Goal: Task Accomplishment & Management: Manage account settings

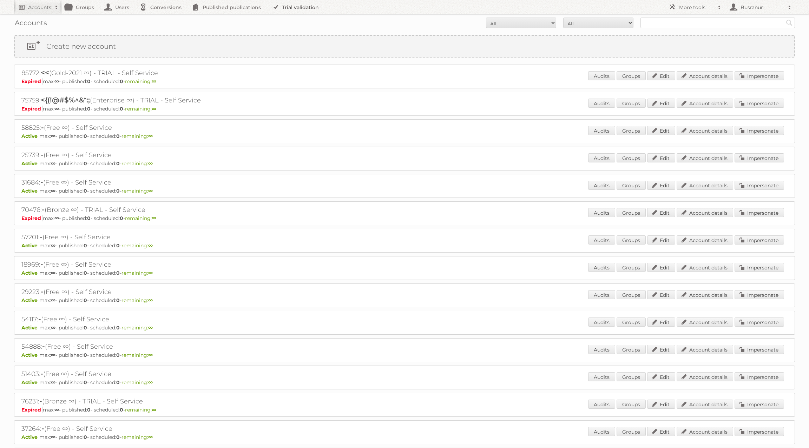
click at [292, 4] on link "Trial validation" at bounding box center [297, 7] width 58 height 14
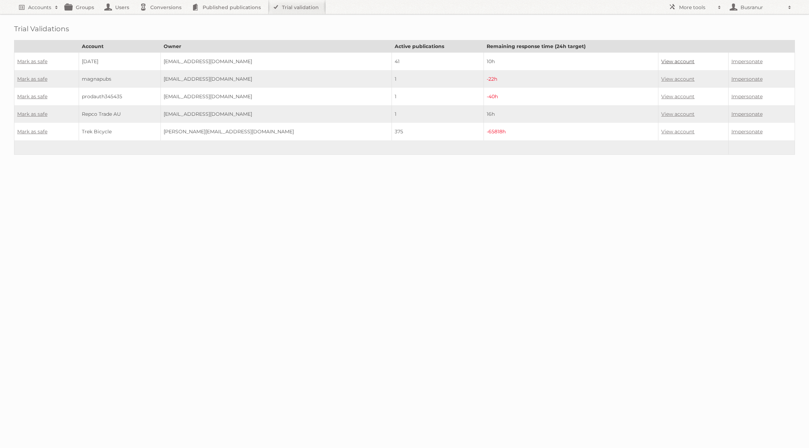
click at [661, 60] on link "View account" at bounding box center [677, 61] width 33 height 6
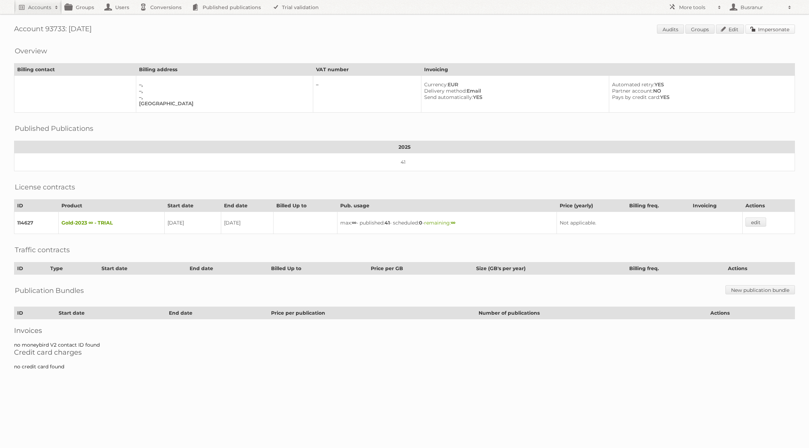
click at [770, 28] on link "Impersonate" at bounding box center [769, 29] width 49 height 9
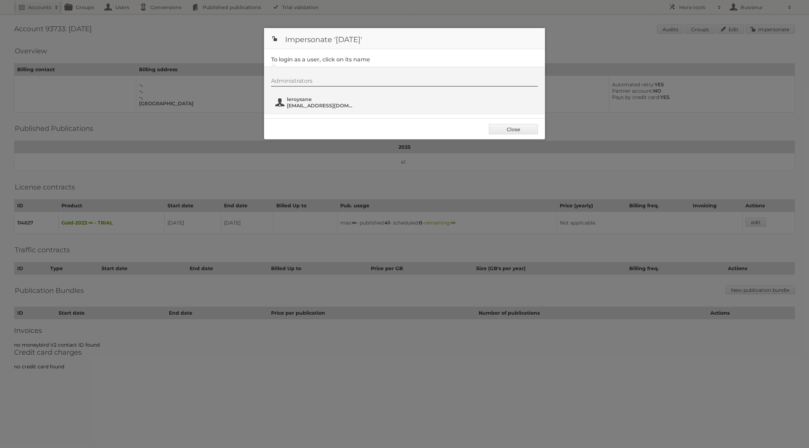
click at [300, 99] on span "leroysane" at bounding box center [321, 99] width 68 height 6
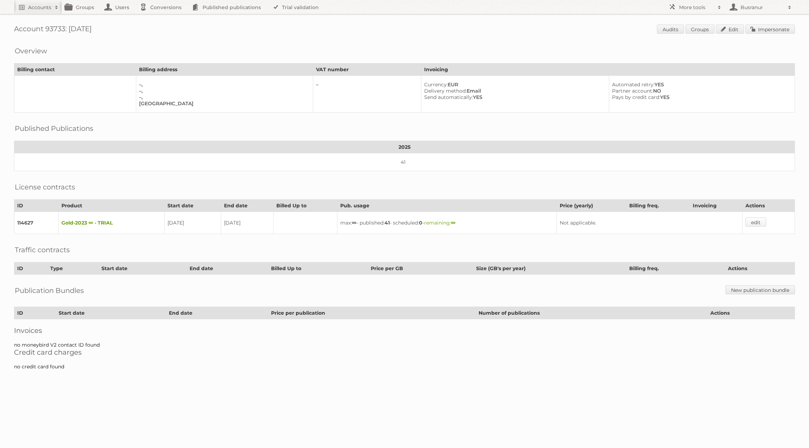
click at [758, 218] on link "edit" at bounding box center [755, 222] width 21 height 9
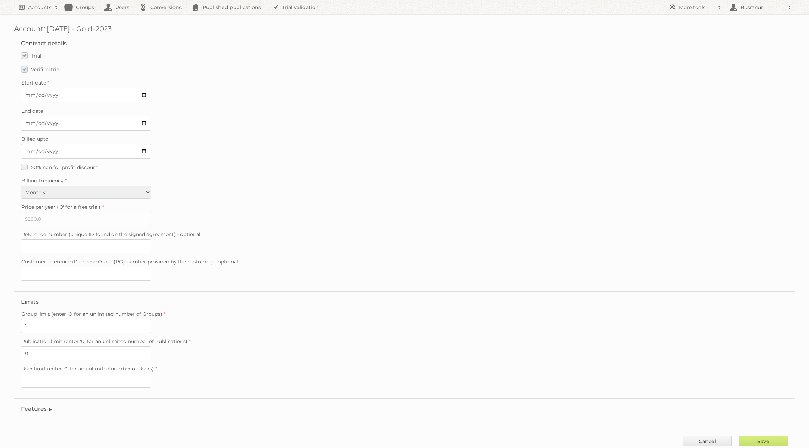
click at [24, 71] on label "Verified trial" at bounding box center [41, 69] width 40 height 10
click at [0, 0] on input "Verified trial" at bounding box center [0, 0] width 0 height 0
click at [28, 120] on input "2025-09-17" at bounding box center [86, 123] width 130 height 15
type input "2025-09-03"
click at [775, 436] on input "Save" at bounding box center [763, 441] width 49 height 11
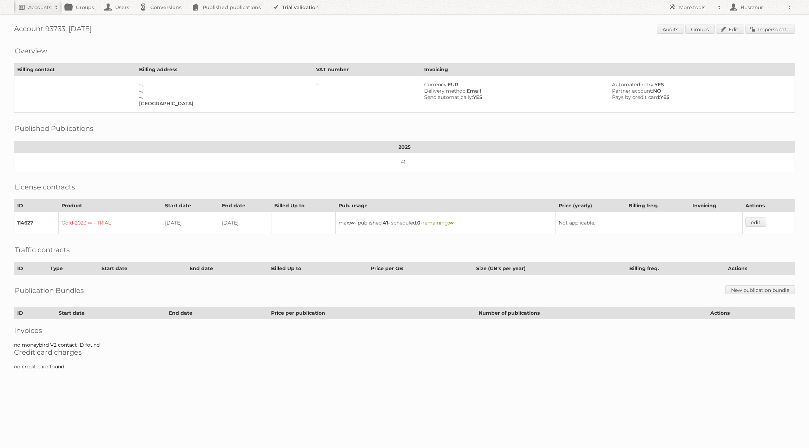
click at [300, 11] on link "Trial validation" at bounding box center [297, 7] width 58 height 14
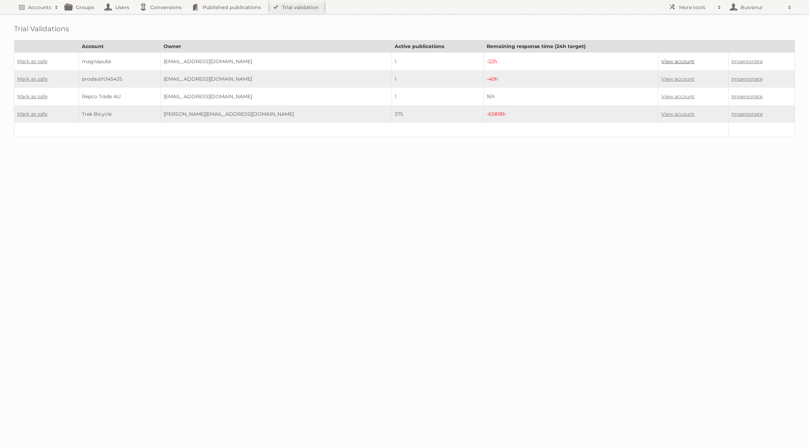
click at [675, 58] on link "View account" at bounding box center [677, 61] width 33 height 6
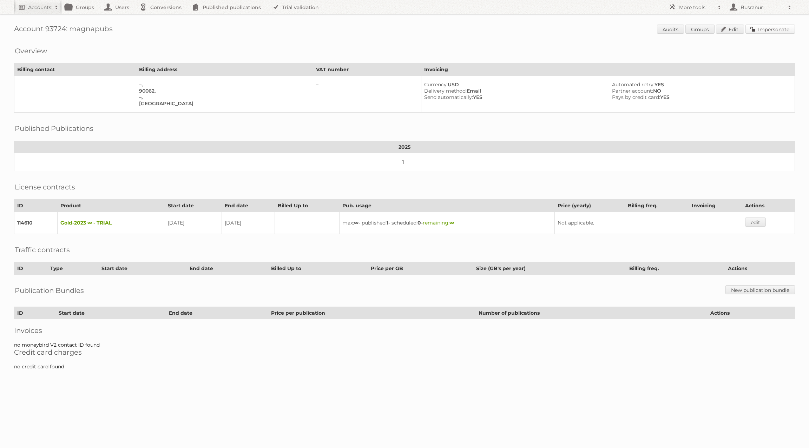
click at [778, 29] on link "Impersonate" at bounding box center [769, 29] width 49 height 9
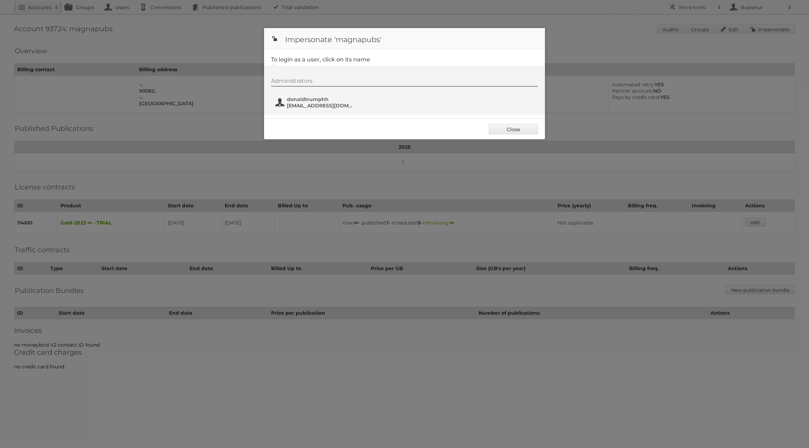
click at [315, 107] on span "magnapubs@greenplanetbeauty.in" at bounding box center [321, 106] width 68 height 6
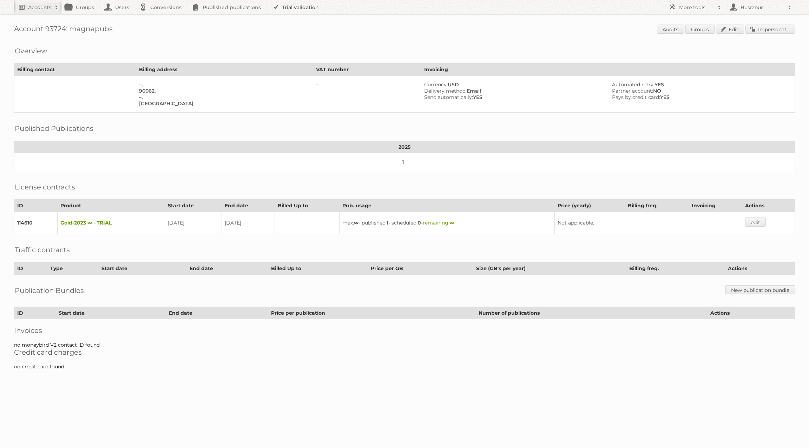
click at [286, 9] on link "Trial validation" at bounding box center [297, 7] width 58 height 14
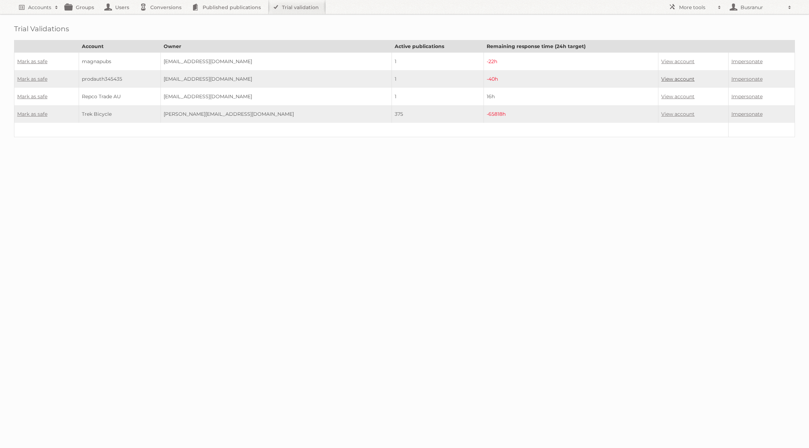
click at [661, 77] on link "View account" at bounding box center [677, 79] width 33 height 6
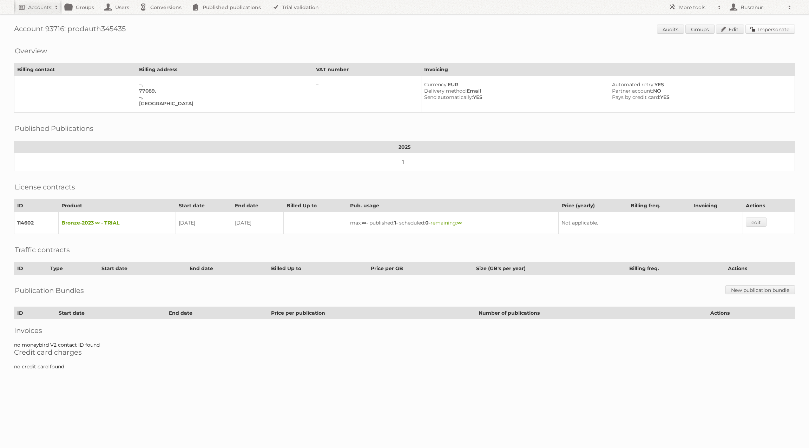
click at [773, 28] on link "Impersonate" at bounding box center [769, 29] width 49 height 9
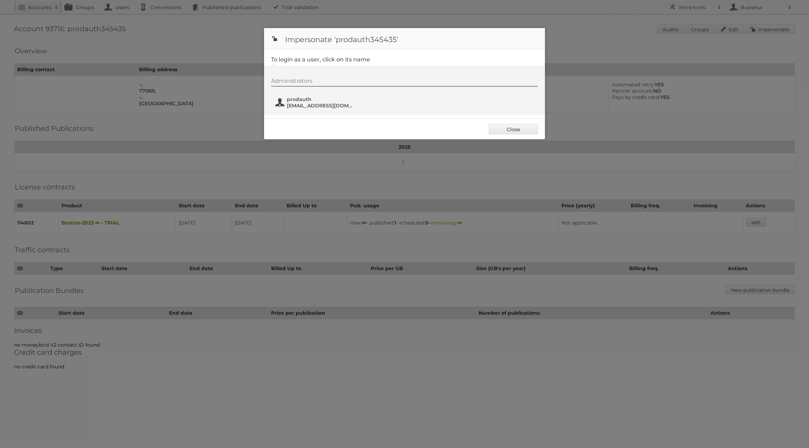
click at [310, 100] on span "prodauth" at bounding box center [321, 99] width 68 height 6
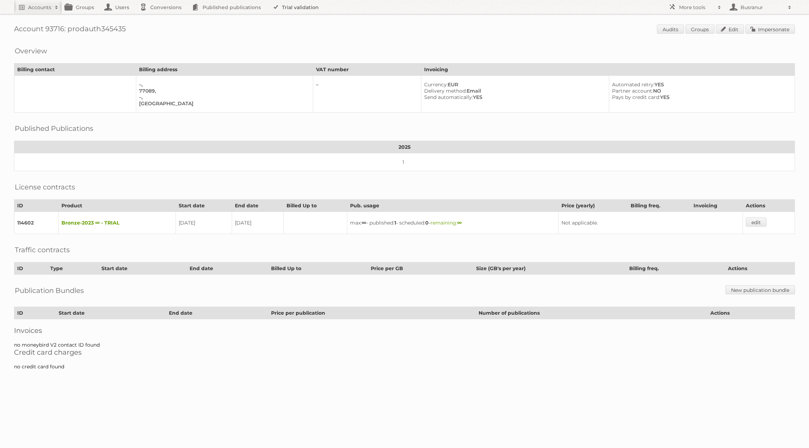
click at [294, 2] on link "Trial validation" at bounding box center [297, 7] width 58 height 14
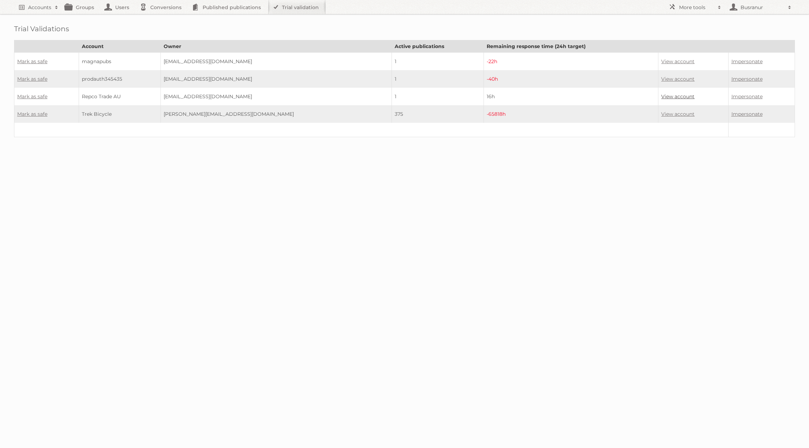
click at [661, 93] on link "View account" at bounding box center [677, 96] width 33 height 6
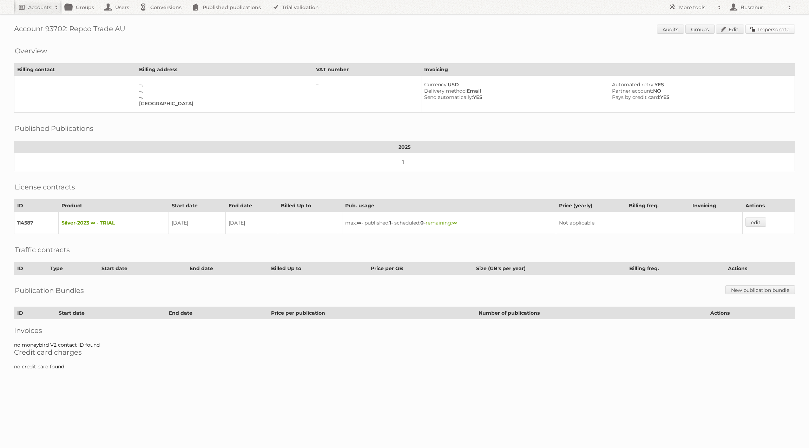
click at [766, 27] on link "Impersonate" at bounding box center [769, 29] width 49 height 9
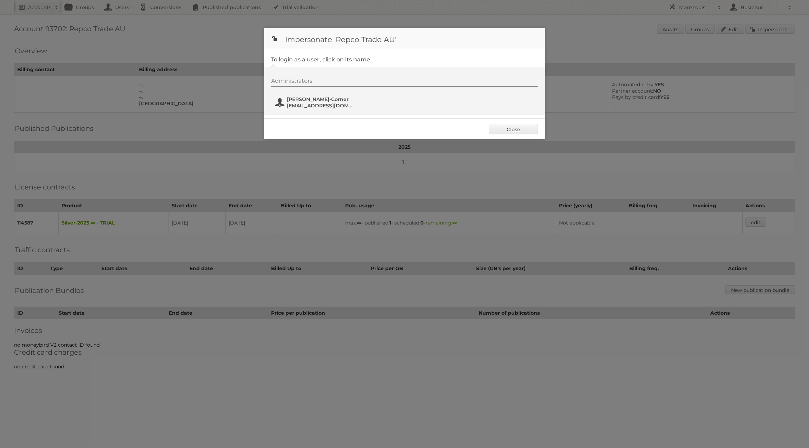
click at [317, 97] on span "Helen Tavner-Corner" at bounding box center [321, 99] width 68 height 6
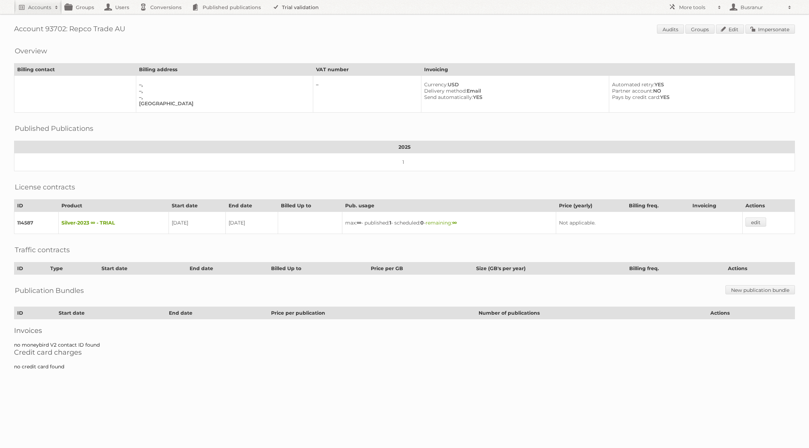
click at [297, 9] on link "Trial validation" at bounding box center [297, 7] width 58 height 14
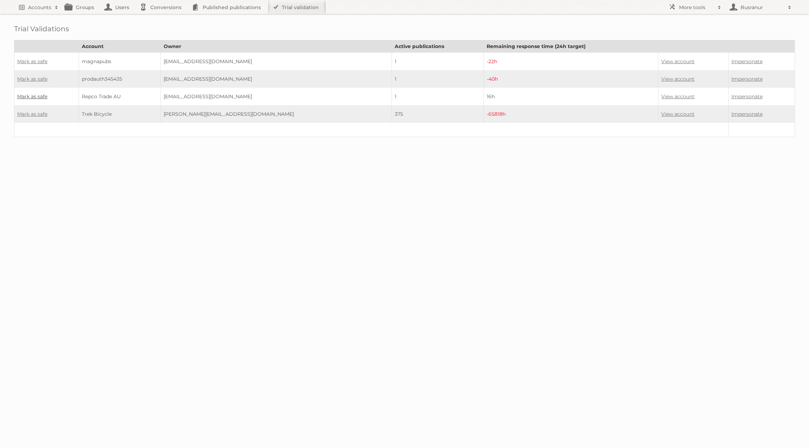
click at [34, 93] on link "Mark as safe" at bounding box center [32, 96] width 30 height 6
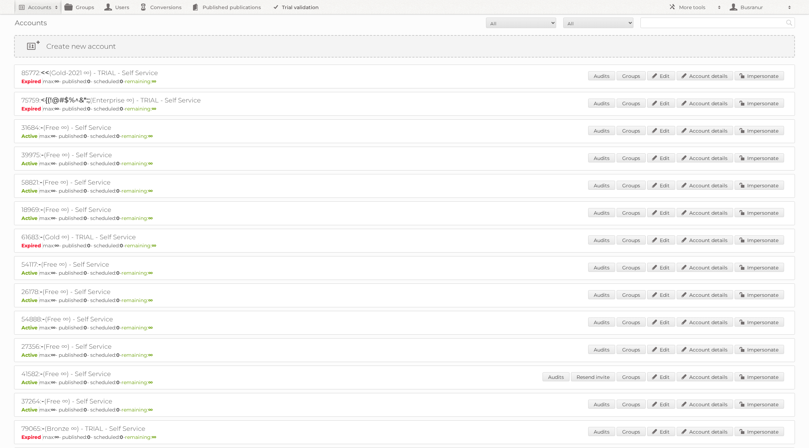
click at [286, 5] on link "Trial validation" at bounding box center [297, 7] width 58 height 14
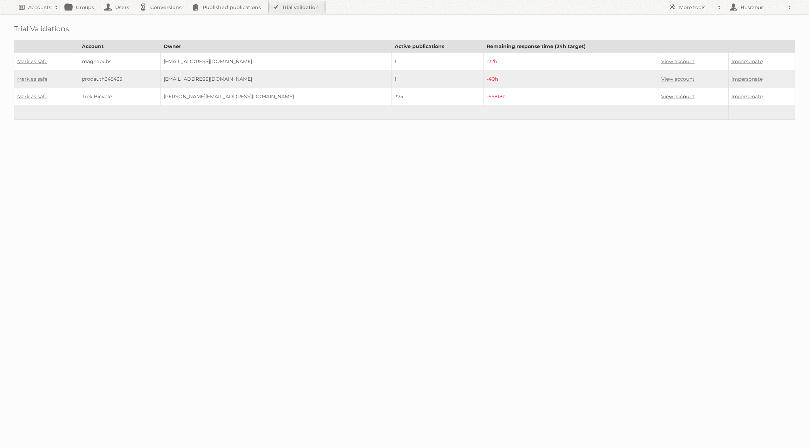
click at [661, 97] on link "View account" at bounding box center [677, 96] width 33 height 6
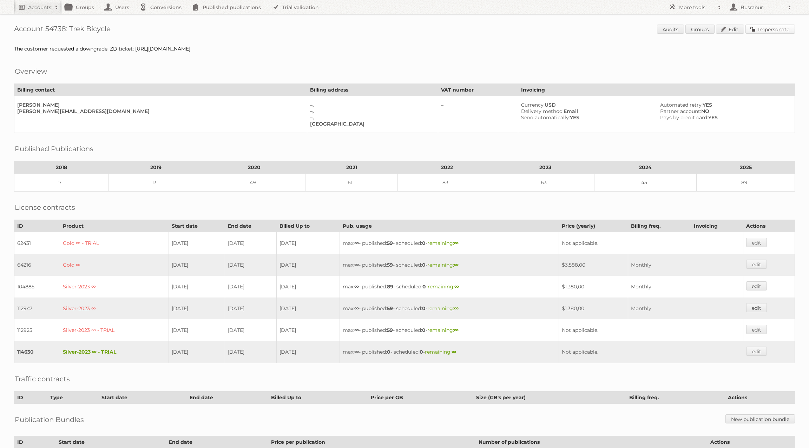
click at [784, 32] on link "Impersonate" at bounding box center [769, 29] width 49 height 9
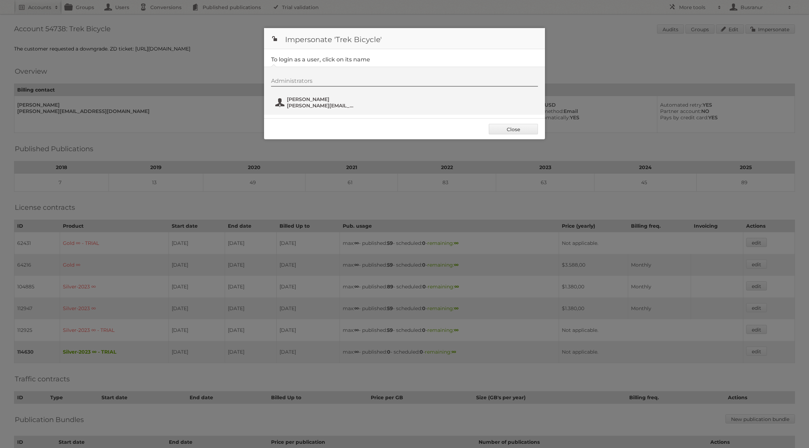
click at [313, 103] on span "timothy_balcerzak@trekbikes.com" at bounding box center [321, 106] width 68 height 6
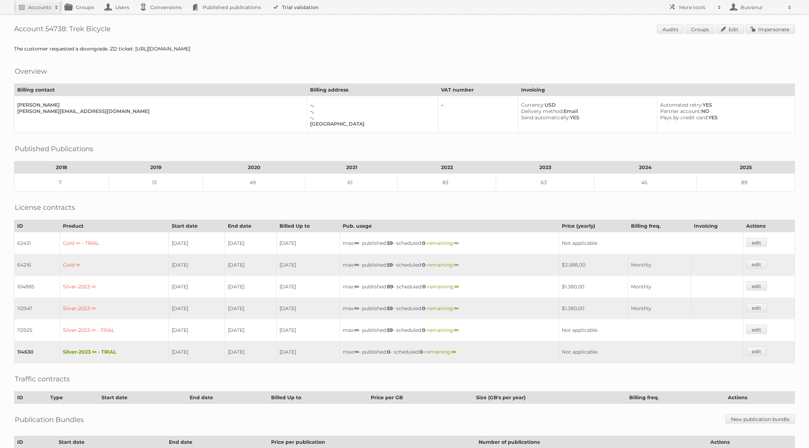
click at [291, 11] on link "Trial validation" at bounding box center [297, 7] width 58 height 14
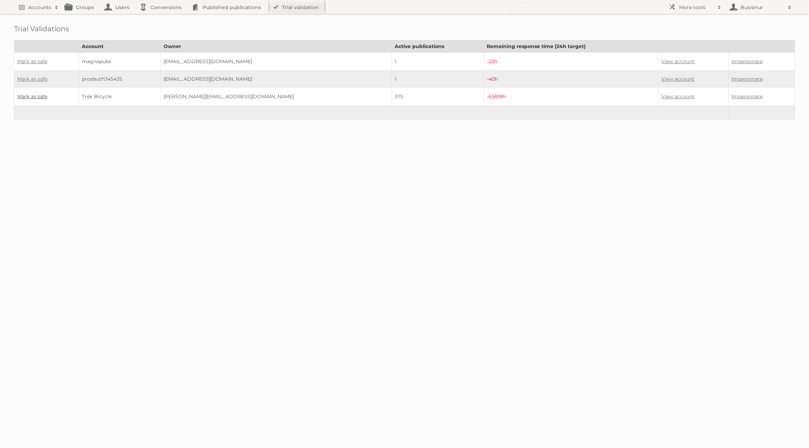
click at [42, 95] on link "Mark as safe" at bounding box center [32, 96] width 30 height 6
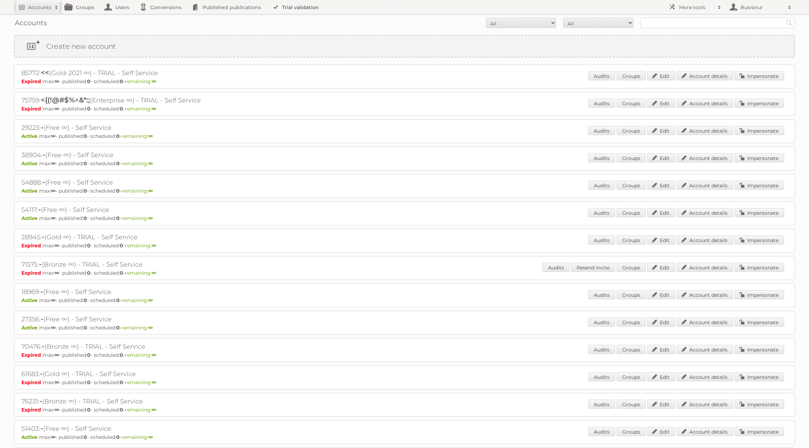
click at [292, 6] on link "Trial validation" at bounding box center [297, 7] width 58 height 14
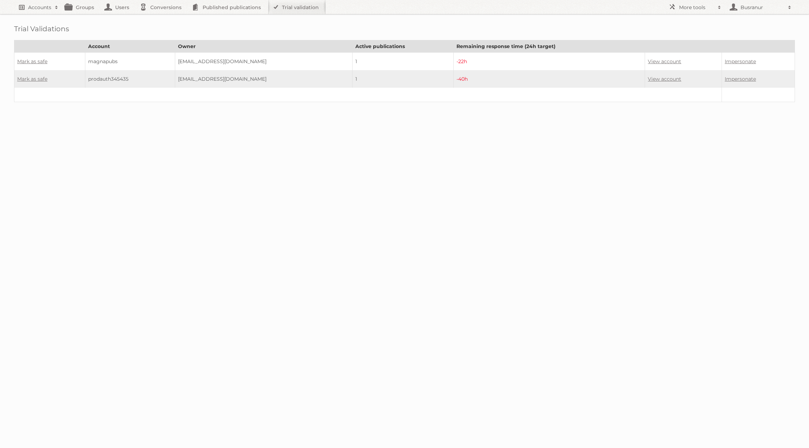
click at [28, 3] on link "Accounts" at bounding box center [38, 7] width 48 height 14
paste input"] "boekhouding.nl@decathlon.com"
type input"] "boekhouding.nl@decathlon.com"
click at [162, 18] on input "Search" at bounding box center [167, 23] width 11 height 11
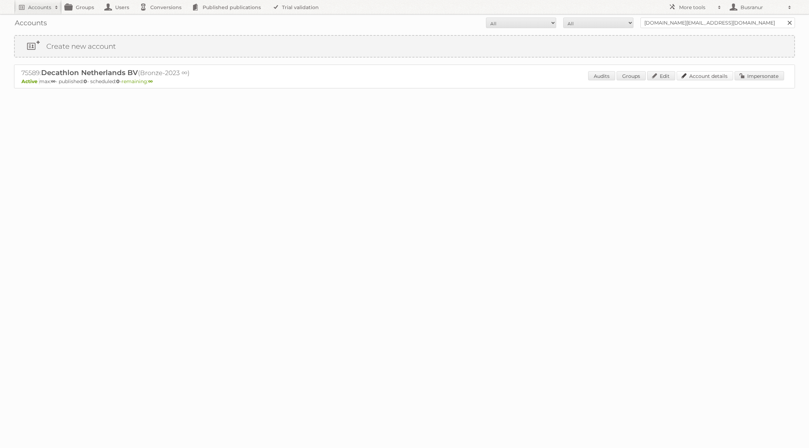
click at [695, 73] on link "Account details" at bounding box center [704, 75] width 57 height 9
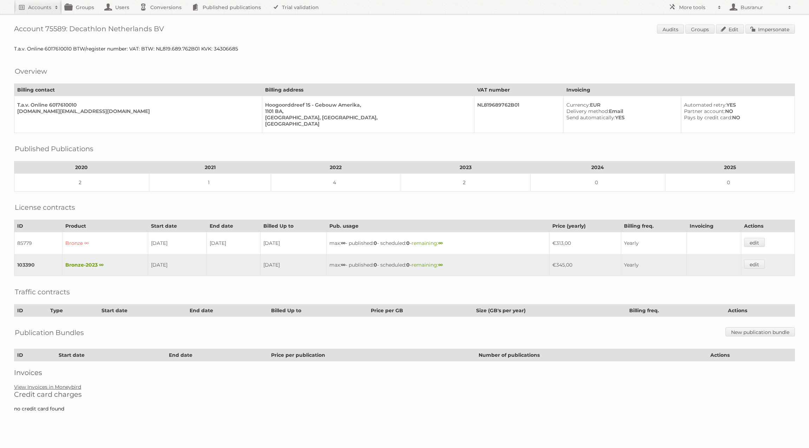
click at [69, 384] on link "View Invoices in Moneybird" at bounding box center [47, 387] width 67 height 6
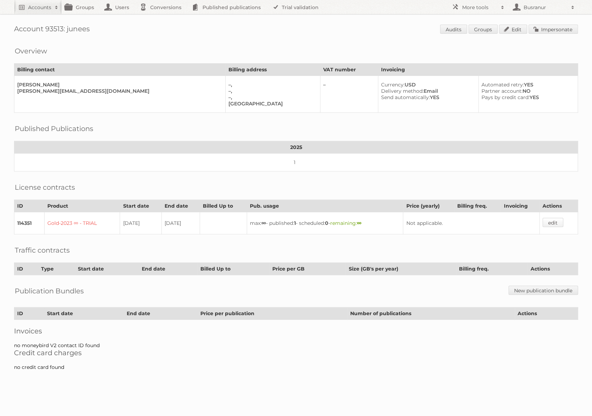
click at [558, 218] on link "edit" at bounding box center [553, 222] width 21 height 9
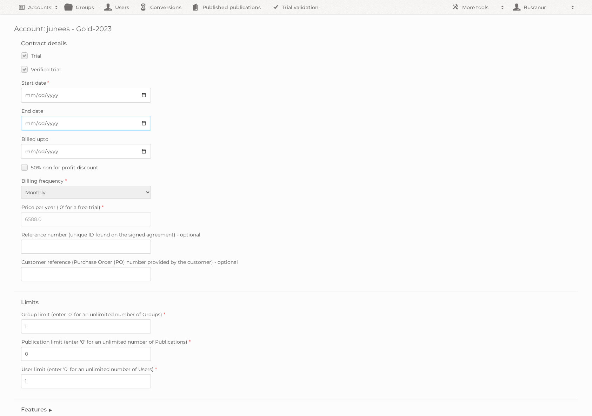
click at [143, 121] on input "2025-09-01" at bounding box center [86, 123] width 130 height 15
type input "2025-09-11"
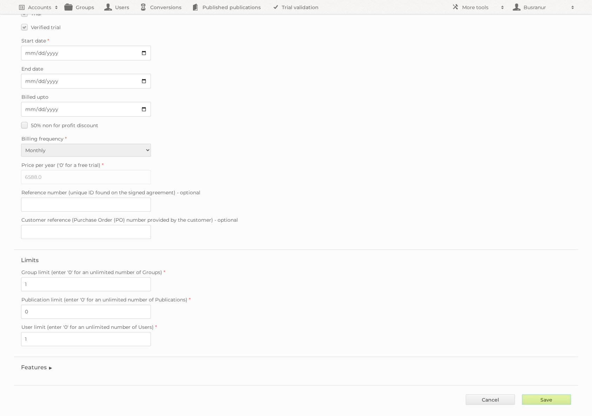
click at [556, 394] on input "Save" at bounding box center [546, 399] width 49 height 11
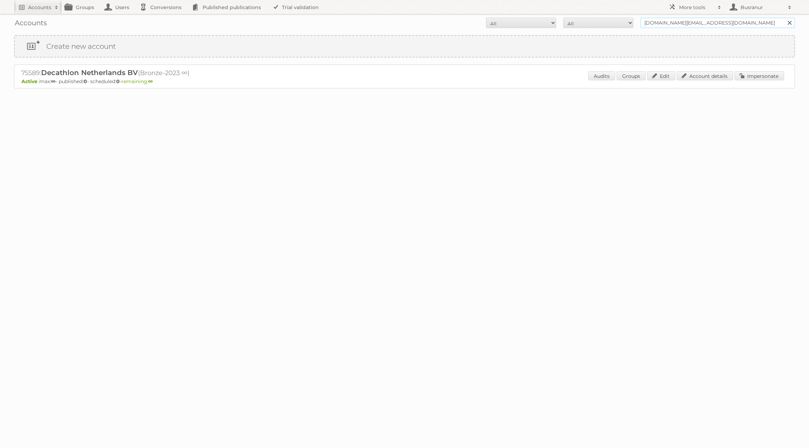
click at [724, 26] on input "boekhouding.nl@decathlon.com" at bounding box center [717, 23] width 154 height 11
type input "test rite retail"
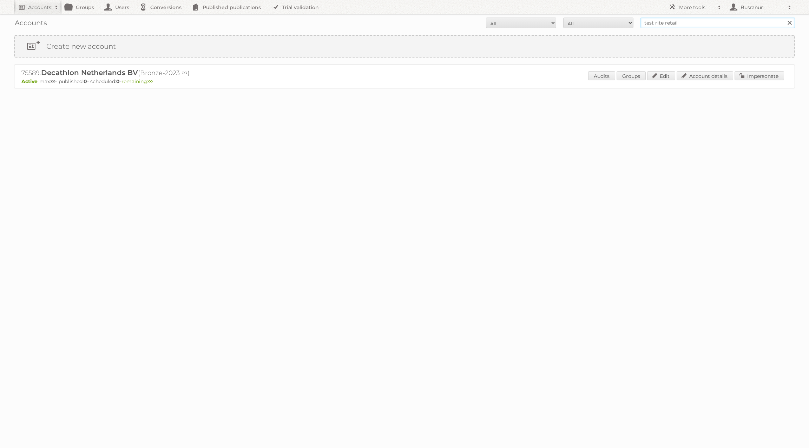
click at [784, 18] on input "Search" at bounding box center [789, 23] width 11 height 11
click at [690, 75] on link "Account details" at bounding box center [704, 75] width 57 height 9
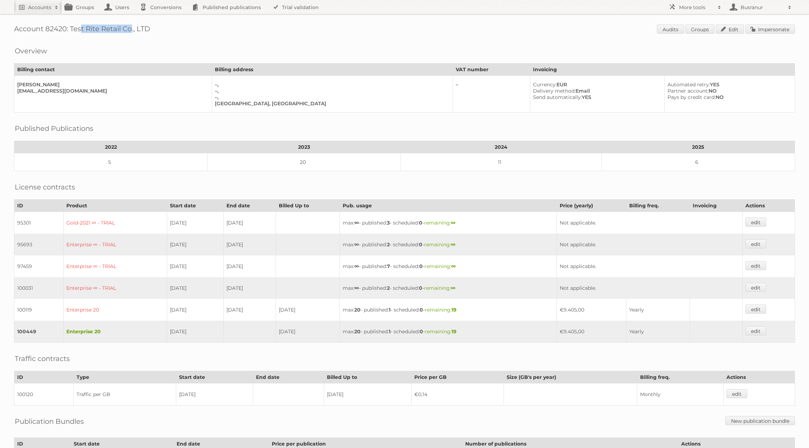
drag, startPoint x: 71, startPoint y: 28, endPoint x: 121, endPoint y: 27, distance: 49.9
click at [121, 27] on h1 "Account 82420: Test Rite Retail Co., LTD Audits Groups Edit Impersonate" at bounding box center [404, 30] width 781 height 11
copy h1 "Test Rite Retail"
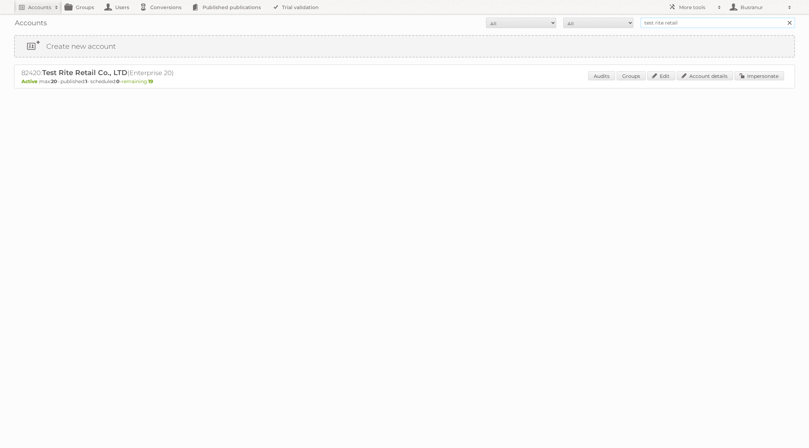
click at [705, 21] on input "test rite retail" at bounding box center [717, 23] width 154 height 11
type input "watsons indonesia"
click at [784, 18] on input "Search" at bounding box center [789, 23] width 11 height 11
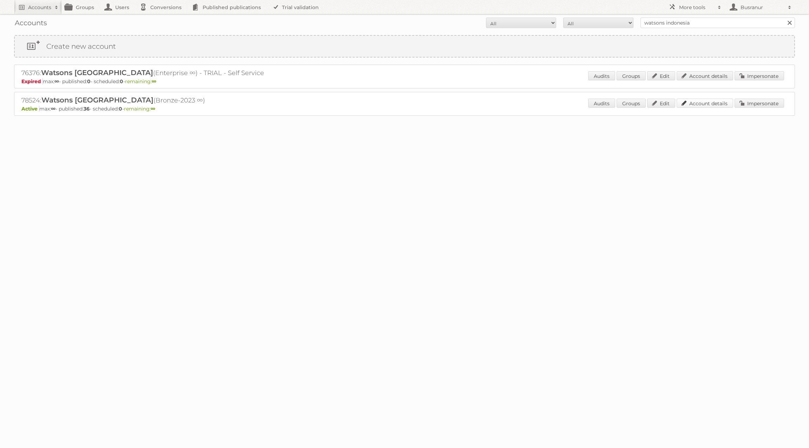
click at [686, 105] on link "Account details" at bounding box center [704, 103] width 57 height 9
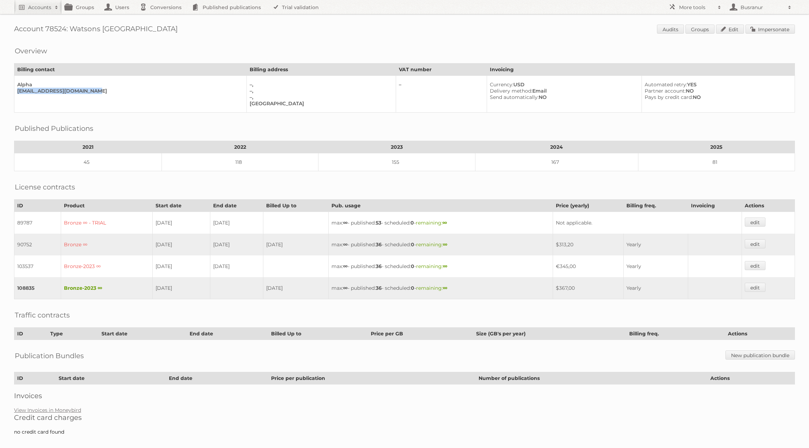
drag, startPoint x: 91, startPoint y: 88, endPoint x: 17, endPoint y: 90, distance: 73.4
click at [17, 90] on div "[EMAIL_ADDRESS][DOMAIN_NAME]" at bounding box center [129, 91] width 224 height 6
copy div "[EMAIL_ADDRESS][DOMAIN_NAME]"
click at [778, 29] on link "Impersonate" at bounding box center [769, 29] width 49 height 9
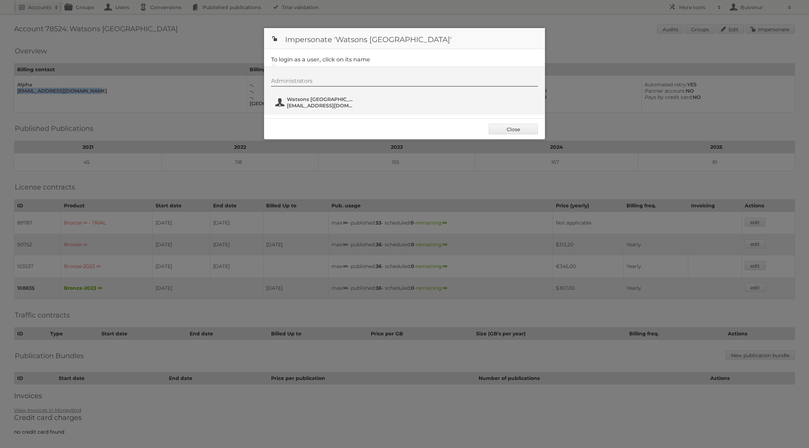
click at [324, 104] on span "[EMAIL_ADDRESS][DOMAIN_NAME]" at bounding box center [321, 106] width 68 height 6
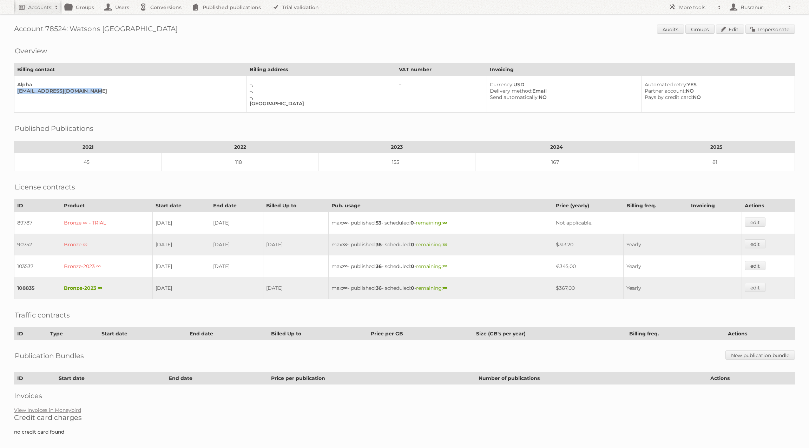
copy div "[EMAIL_ADDRESS][DOMAIN_NAME]"
